Goal: Check status: Check status

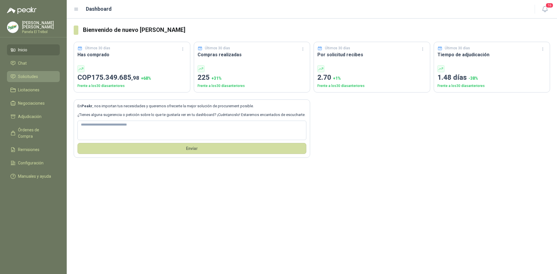
click at [28, 79] on span "Solicitudes" at bounding box center [28, 76] width 20 height 6
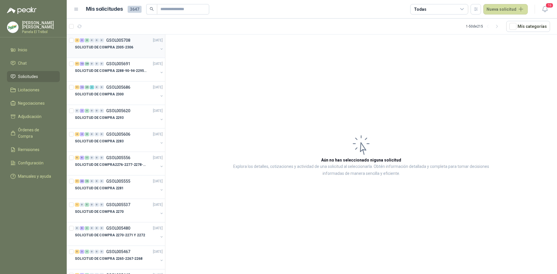
click at [159, 49] on button "button" at bounding box center [161, 49] width 5 height 5
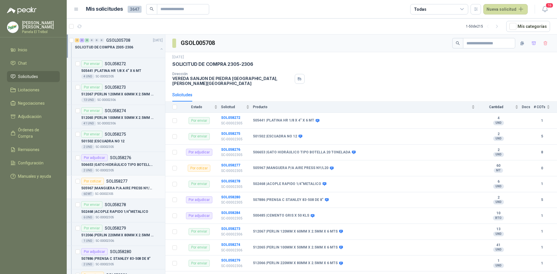
click at [108, 187] on p "505967 | MANGUERA P/A AIRE PRESS [GEOGRAPHIC_DATA]/L20" at bounding box center [117, 189] width 72 height 6
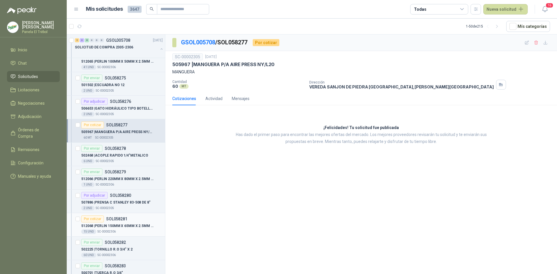
scroll to position [58, 0]
click at [104, 217] on div "Por cotizar SOL058281" at bounding box center [104, 217] width 46 height 7
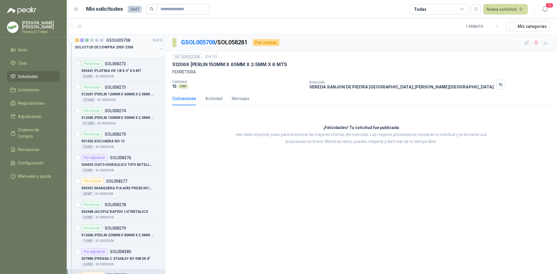
click at [159, 48] on button "button" at bounding box center [161, 49] width 5 height 5
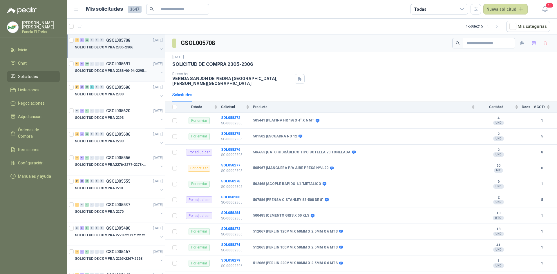
click at [152, 73] on div "SOLICITUD DE COMPRA 2288-90-94-2295-96-2301-02-04" at bounding box center [116, 70] width 83 height 7
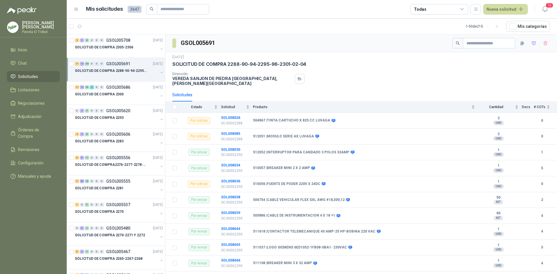
click at [156, 69] on div "SOLICITUD DE COMPRA 2288-90-94-2295-96-2301-02-04" at bounding box center [119, 73] width 89 height 12
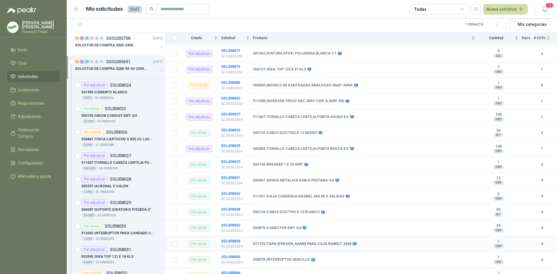
scroll to position [735, 0]
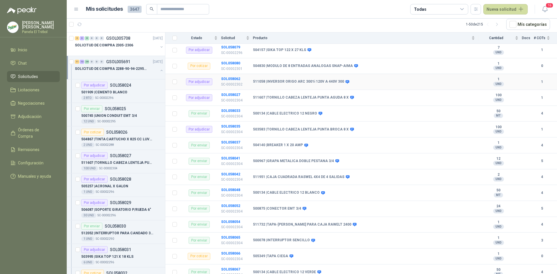
click at [266, 79] on b "511058 | INVERSOR ORIGO ARC 3001i 120V A 440V 300" at bounding box center [298, 81] width 91 height 5
click at [229, 77] on b "SOL058062" at bounding box center [230, 79] width 19 height 4
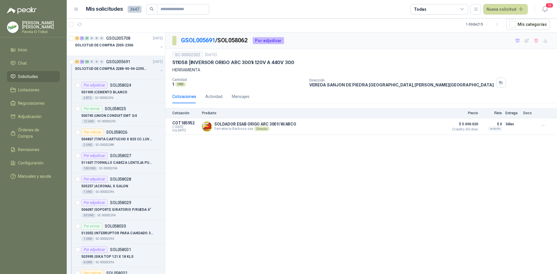
click at [361, 218] on div "GSOL005691 / SOL058062 Por adjudicar SC-00002302 [DATE] 511058 | INVERSOR ORIGO…" at bounding box center [361, 153] width 392 height 242
